Goal: Information Seeking & Learning: Find specific fact

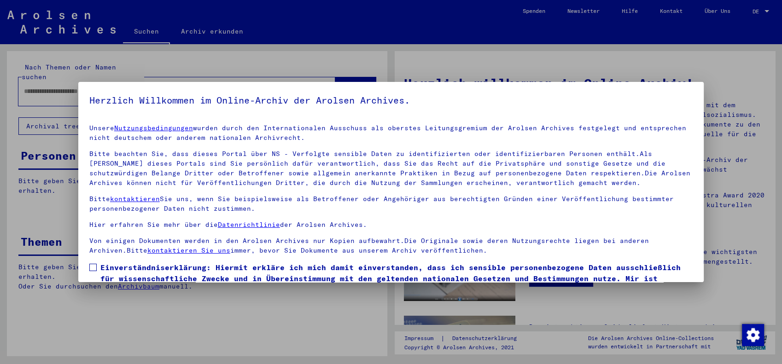
click at [93, 267] on span at bounding box center [92, 267] width 7 height 7
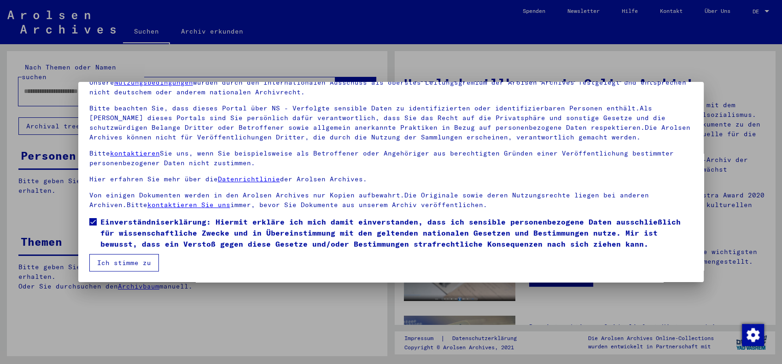
click at [136, 263] on button "Ich stimme zu" at bounding box center [124, 262] width 70 height 17
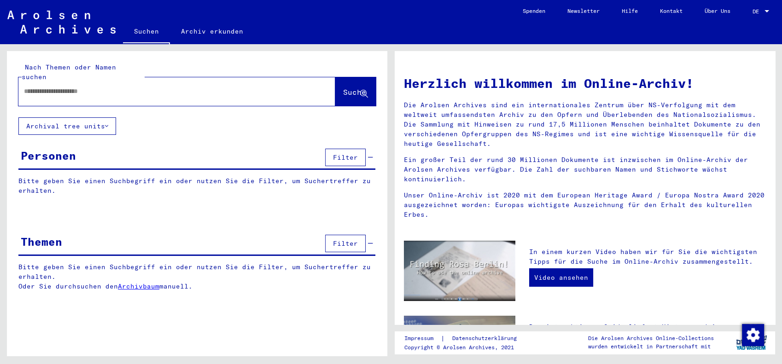
click at [158, 87] on input "text" at bounding box center [166, 92] width 284 height 10
type input "**********"
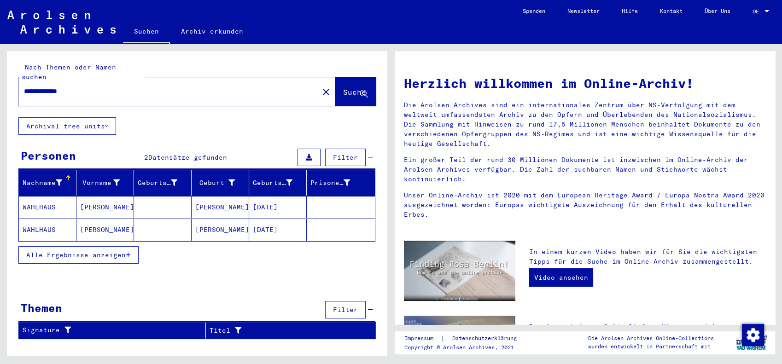
click at [101, 196] on mat-cell "[PERSON_NAME]" at bounding box center [105, 207] width 58 height 22
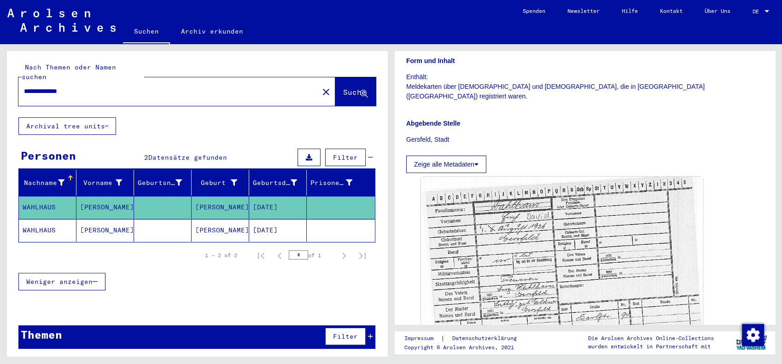
scroll to position [255, 0]
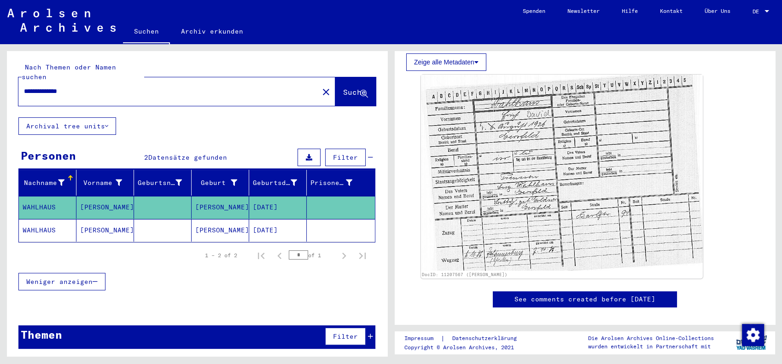
click at [214, 220] on mat-cell "[PERSON_NAME]" at bounding box center [221, 230] width 58 height 23
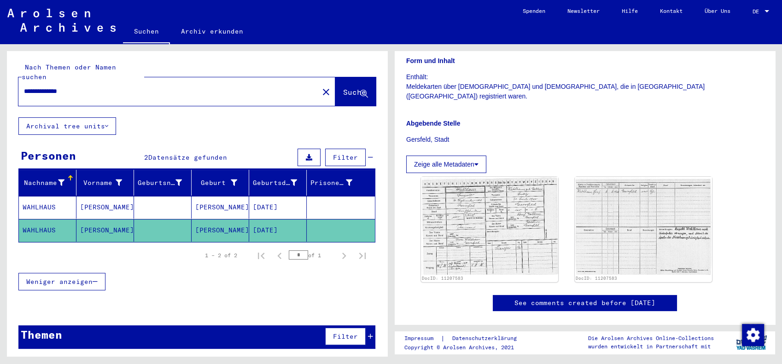
scroll to position [204, 0]
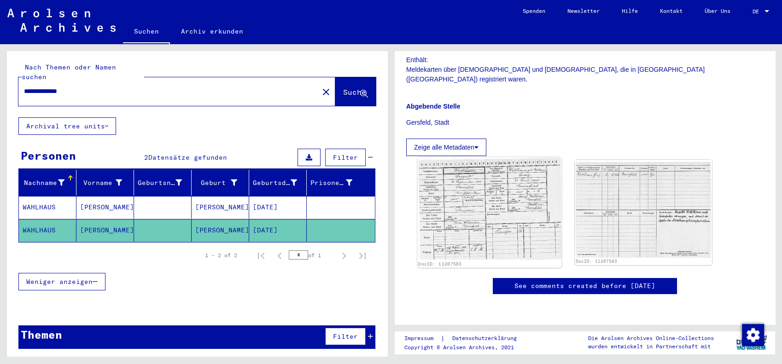
click at [489, 161] on img at bounding box center [490, 208] width 144 height 103
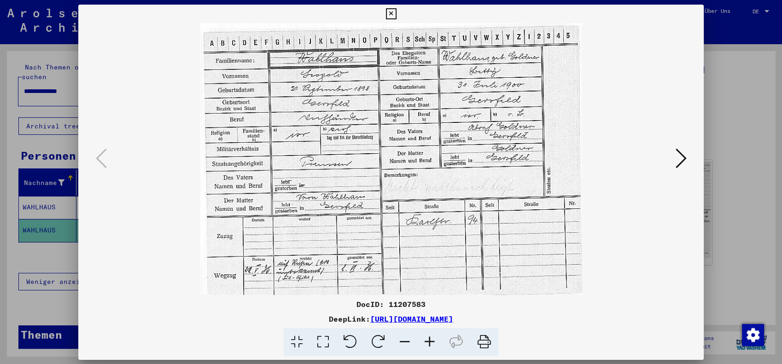
click at [489, 161] on img at bounding box center [391, 159] width 563 height 272
click at [430, 343] on icon at bounding box center [429, 342] width 25 height 28
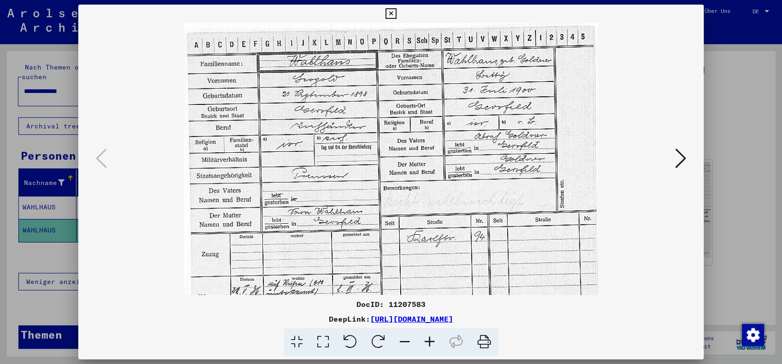
click at [430, 343] on icon at bounding box center [429, 342] width 25 height 28
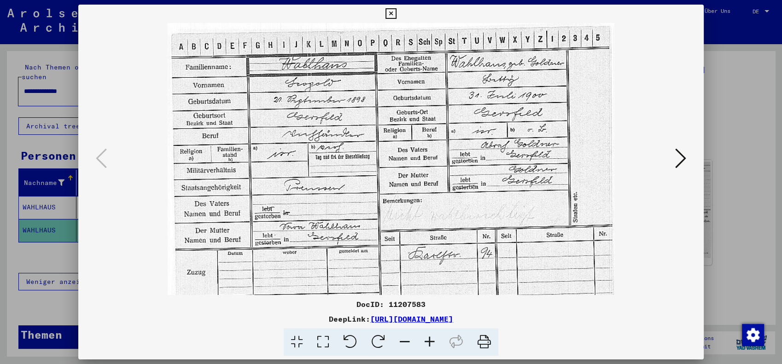
click at [430, 343] on icon at bounding box center [429, 342] width 25 height 28
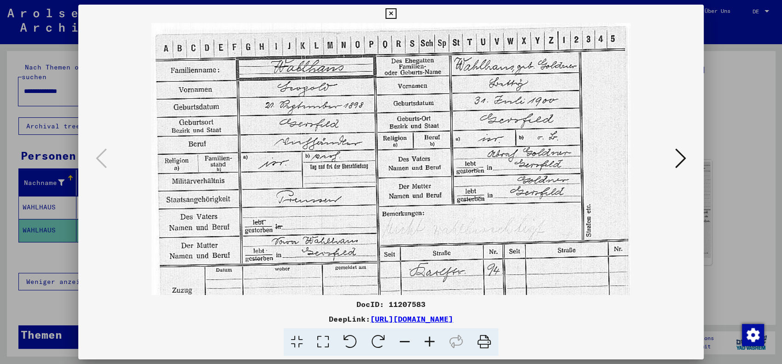
click at [430, 343] on icon at bounding box center [429, 342] width 25 height 28
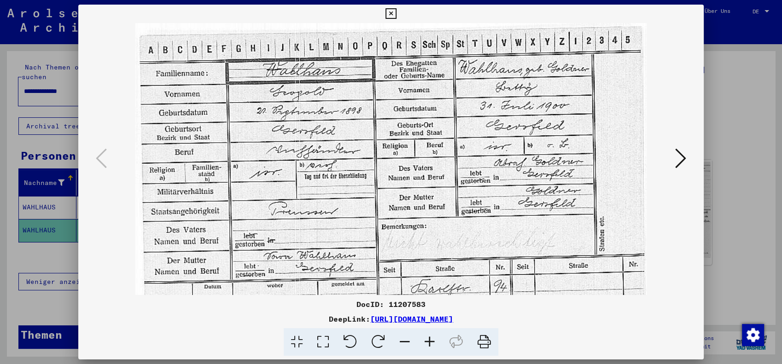
click at [430, 343] on icon at bounding box center [429, 342] width 25 height 28
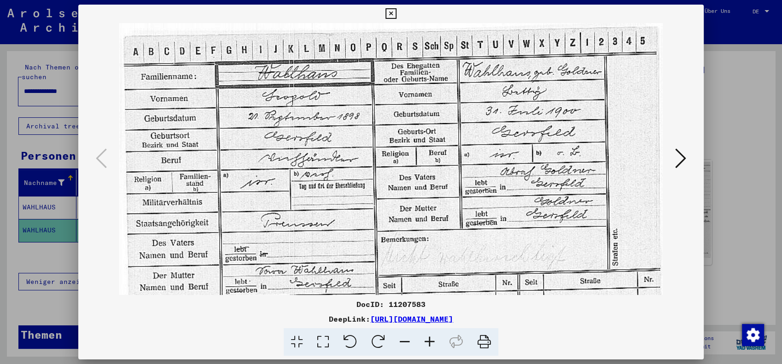
click at [430, 343] on icon at bounding box center [429, 342] width 25 height 28
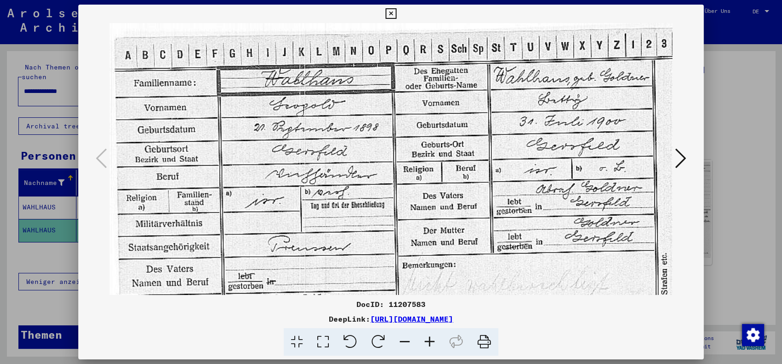
click at [430, 343] on icon at bounding box center [429, 342] width 25 height 28
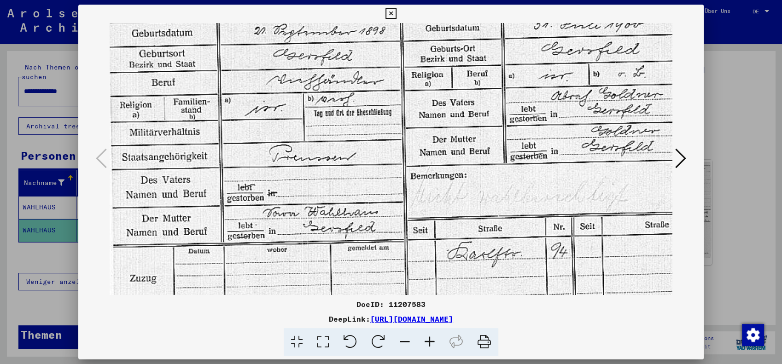
scroll to position [103, 7]
drag, startPoint x: 598, startPoint y: 250, endPoint x: 589, endPoint y: 149, distance: 101.7
click at [589, 149] on img at bounding box center [422, 148] width 640 height 456
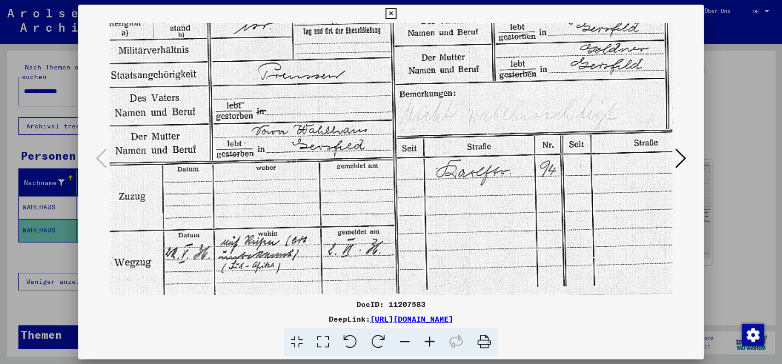
scroll to position [184, 19]
drag, startPoint x: 586, startPoint y: 261, endPoint x: 573, endPoint y: 126, distance: 136.0
click at [573, 126] on img at bounding box center [411, 67] width 640 height 456
click at [684, 161] on icon at bounding box center [680, 158] width 11 height 22
